Goal: Information Seeking & Learning: Learn about a topic

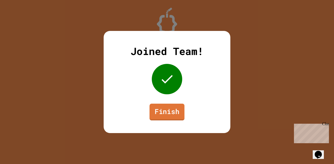
click at [166, 113] on link "Finish" at bounding box center [166, 112] width 35 height 17
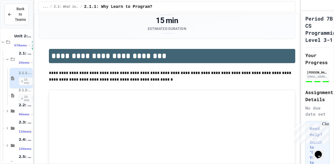
scroll to position [47, 0]
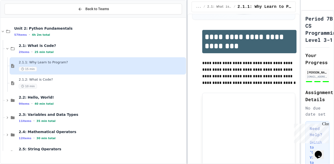
click at [188, 71] on div "**********" at bounding box center [167, 82] width 334 height 164
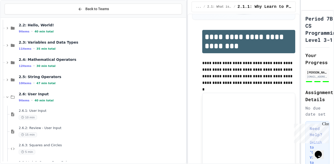
scroll to position [72, 0]
click at [54, 78] on span "2.5: String Operators" at bounding box center [102, 77] width 166 height 5
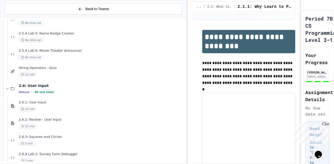
scroll to position [253, 0]
click at [62, 132] on div "2.6.3: Squares and Circles 5 min" at bounding box center [98, 139] width 176 height 17
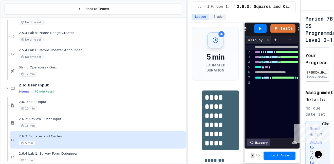
click at [71, 123] on div "15 min" at bounding box center [102, 125] width 166 height 5
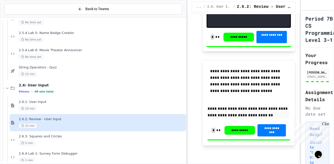
scroll to position [989, 0]
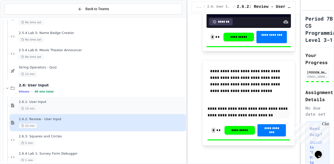
click at [143, 108] on div "10 min" at bounding box center [102, 108] width 166 height 5
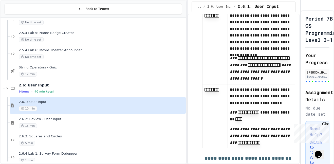
scroll to position [3079, 0]
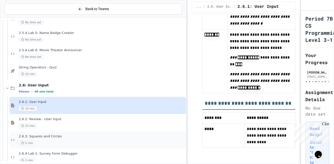
click at [110, 136] on span "2.6.3: Squares and Circles" at bounding box center [102, 136] width 166 height 4
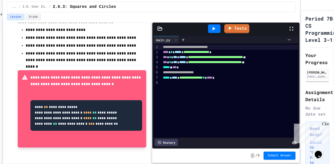
click at [217, 28] on div at bounding box center [214, 28] width 12 height 9
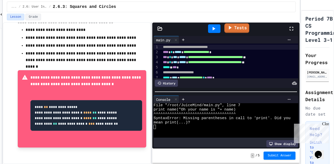
click at [231, 28] on icon at bounding box center [230, 27] width 6 height 6
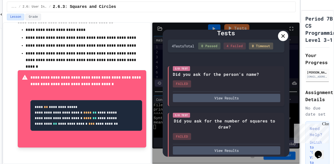
scroll to position [1, 0]
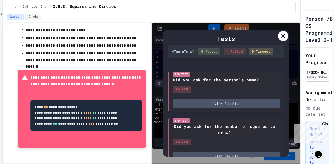
click at [283, 37] on icon at bounding box center [283, 36] width 6 height 6
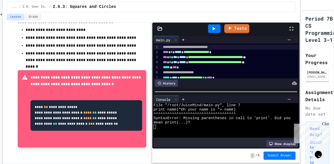
scroll to position [8, 0]
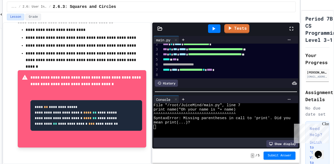
click at [225, 69] on div "**********" at bounding box center [229, 69] width 137 height 5
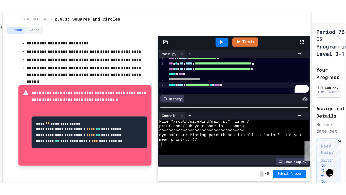
scroll to position [0, 0]
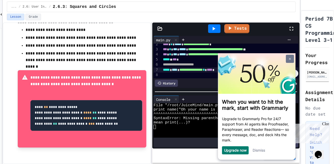
click at [287, 60] on link at bounding box center [290, 59] width 8 height 8
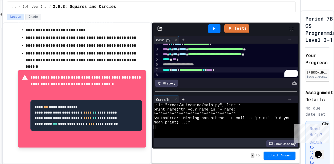
click at [225, 69] on div "**********" at bounding box center [229, 69] width 137 height 5
click at [215, 27] on icon at bounding box center [213, 29] width 6 height 6
click at [175, 71] on span "****" at bounding box center [175, 70] width 6 height 4
